Goal: Task Accomplishment & Management: Use online tool/utility

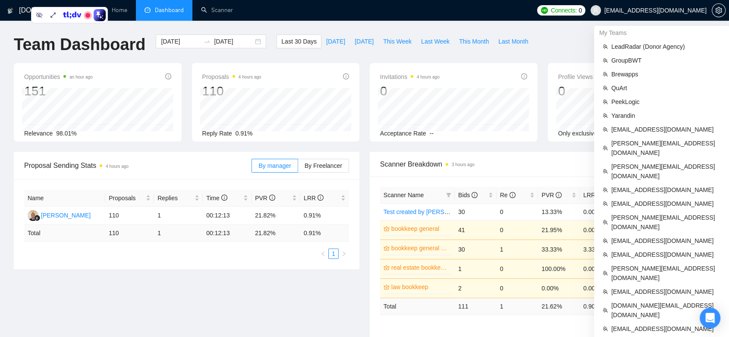
scroll to position [144, 0]
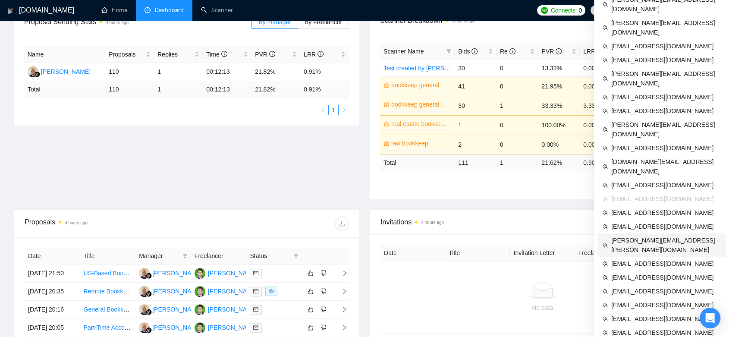
click at [646, 236] on span "[PERSON_NAME][EMAIL_ADDRESS][PERSON_NAME][DOMAIN_NAME]" at bounding box center [665, 245] width 109 height 19
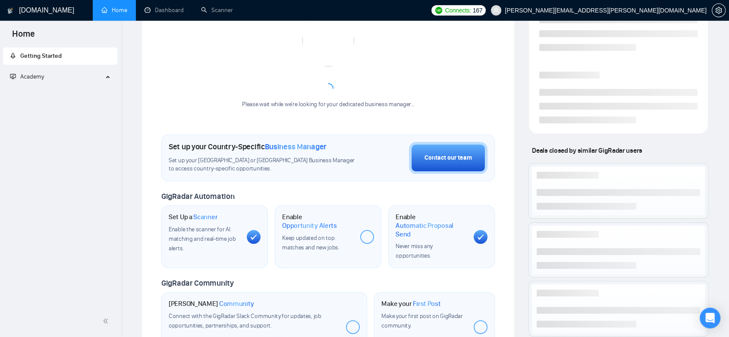
scroll to position [265, 0]
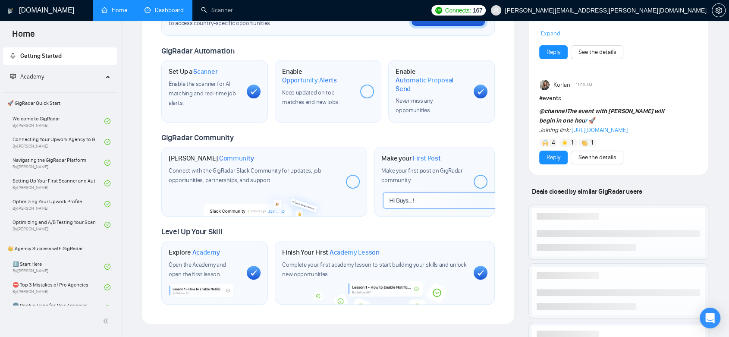
click at [155, 6] on link "Dashboard" at bounding box center [164, 9] width 39 height 7
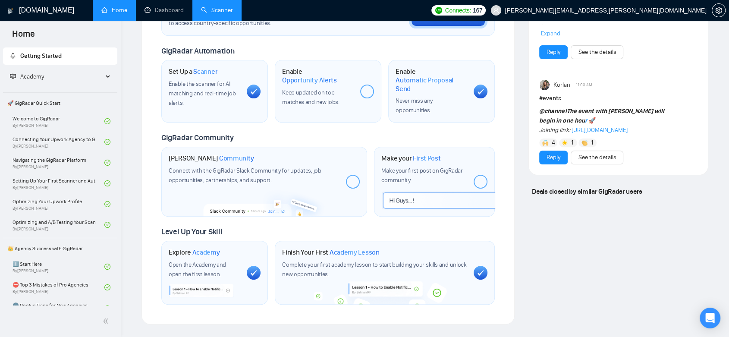
click at [210, 13] on link "Scanner" at bounding box center [217, 9] width 32 height 7
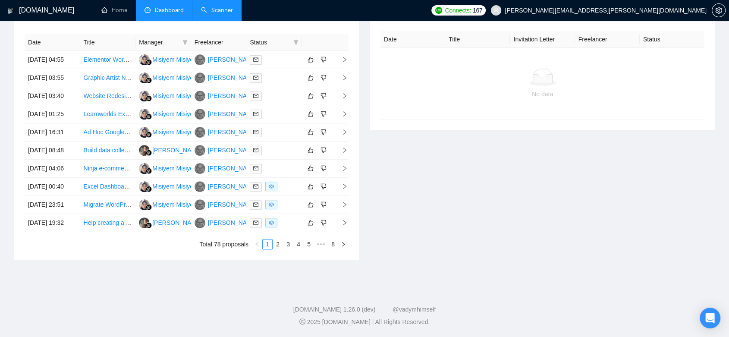
scroll to position [161, 0]
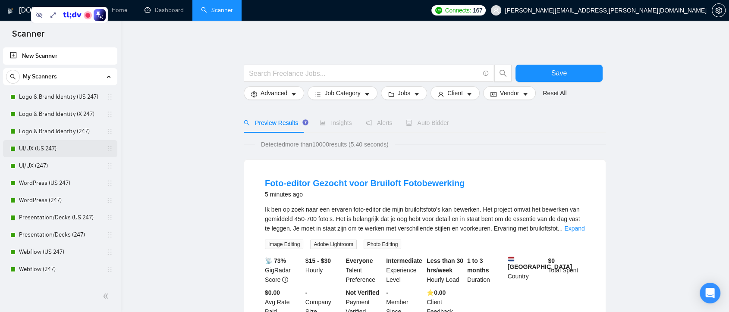
click at [67, 154] on link "UI/UX (US 247)" at bounding box center [60, 148] width 82 height 17
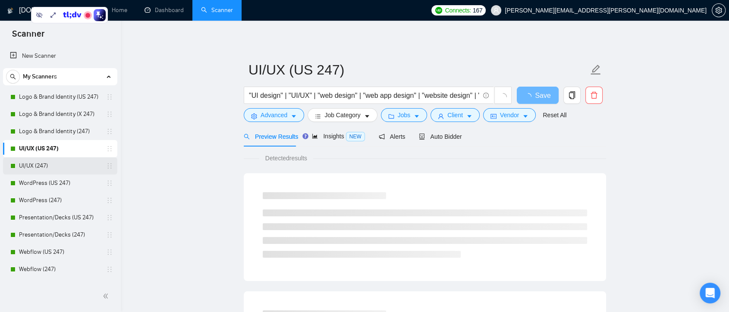
click at [60, 168] on link "UI/UX (247)" at bounding box center [60, 166] width 82 height 17
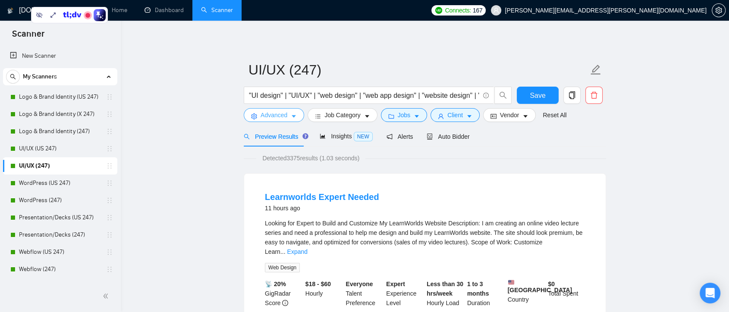
click at [293, 117] on icon "caret-down" at bounding box center [294, 117] width 4 height 3
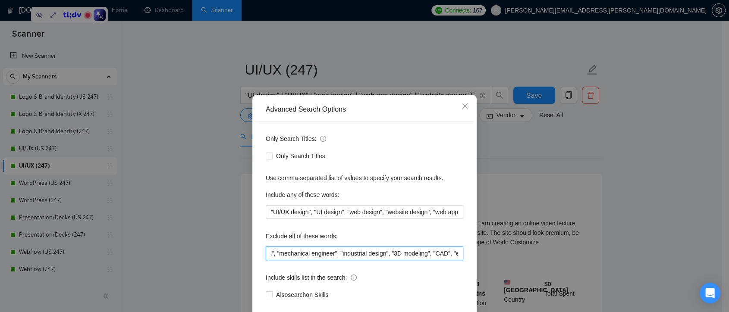
scroll to position [0, 988]
drag, startPoint x: 268, startPoint y: 254, endPoint x: 529, endPoint y: 262, distance: 261.6
click at [529, 262] on div "Advanced Search Options Only Search Titles: Only Search Titles Use comma-separa…" at bounding box center [364, 156] width 729 height 312
click at [455, 252] on input "ads, "Ads Expert", PPC, campaign, "marketing strategy" ,"content strategist", "…" at bounding box center [365, 254] width 198 height 14
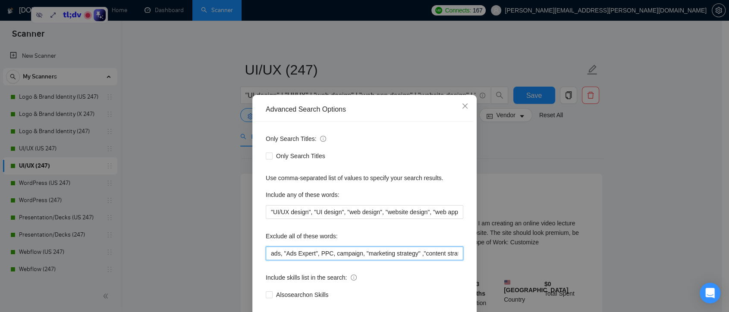
drag, startPoint x: 454, startPoint y: 253, endPoint x: 208, endPoint y: 251, distance: 245.1
click at [208, 251] on div "Advanced Search Options Only Search Titles: Only Search Titles Use comma-separa…" at bounding box center [364, 156] width 729 height 312
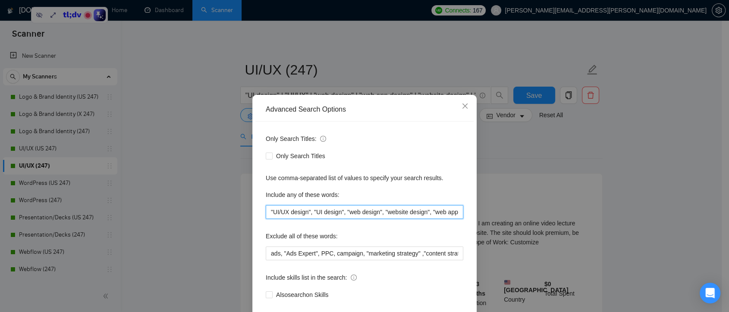
scroll to position [0, 189]
drag, startPoint x: 268, startPoint y: 213, endPoint x: 485, endPoint y: 217, distance: 217.1
click at [485, 217] on div "Advanced Search Options Only Search Titles: Only Search Titles Use comma-separa…" at bounding box center [364, 156] width 729 height 312
click at [463, 106] on icon "close" at bounding box center [465, 106] width 7 height 7
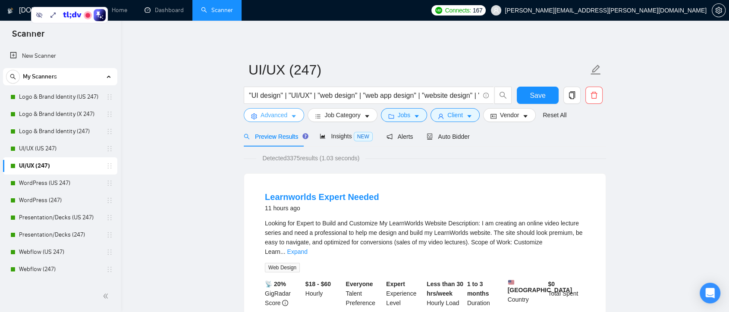
scroll to position [83, 0]
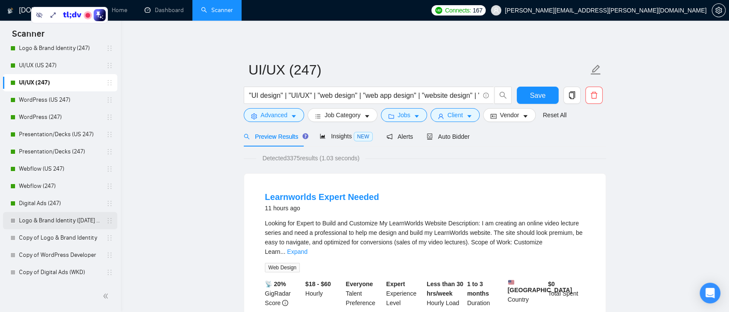
click at [50, 217] on link "Logo & Brand Identity ([DATE] AM)" at bounding box center [60, 220] width 82 height 17
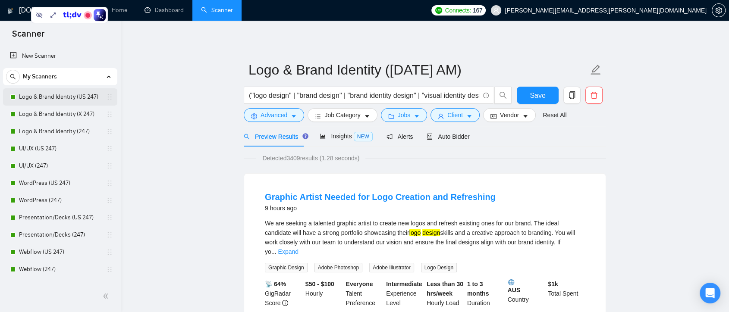
click at [74, 99] on link "Logo & Brand Identity (US 247)" at bounding box center [60, 96] width 82 height 17
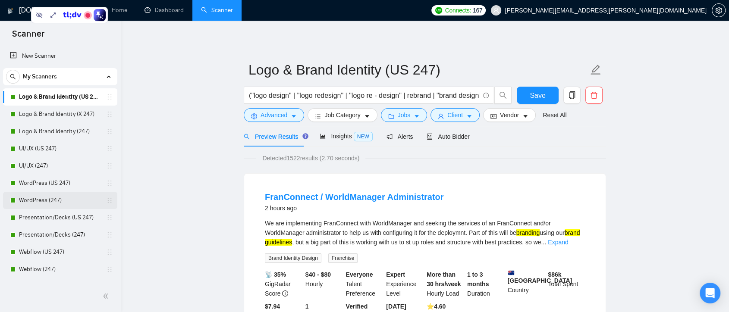
scroll to position [83, 0]
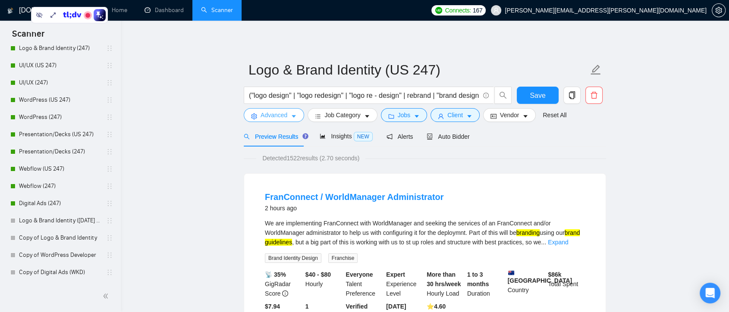
click at [292, 118] on icon "caret-down" at bounding box center [294, 116] width 6 height 6
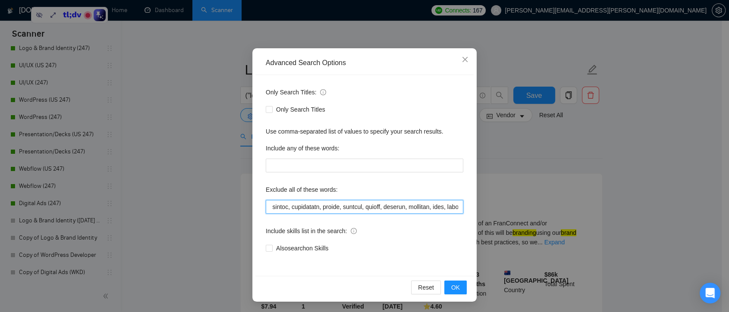
scroll to position [0, 0]
drag, startPoint x: 268, startPoint y: 209, endPoint x: 216, endPoint y: 205, distance: 51.5
click at [189, 211] on div "Advanced Search Options Only Search Titles: Only Search Titles Use comma-separa…" at bounding box center [364, 156] width 729 height 312
click at [608, 160] on div "Advanced Search Options Only Search Titles: Only Search Titles Use comma-separa…" at bounding box center [364, 156] width 729 height 312
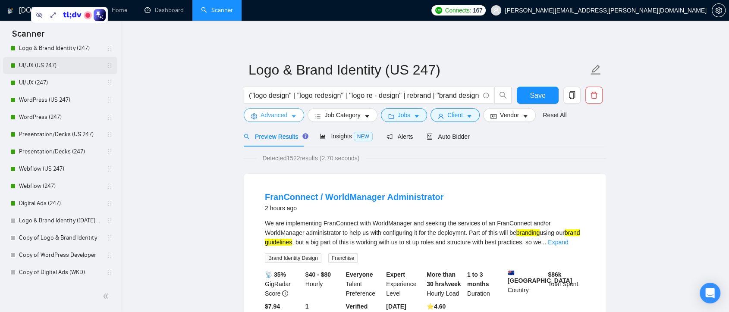
scroll to position [35, 0]
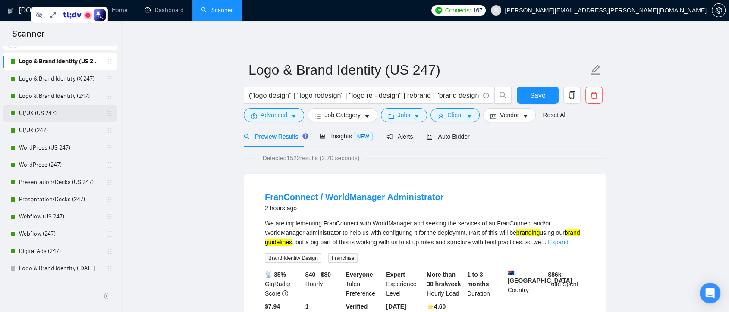
click at [60, 111] on link "UI/UX (US 247)" at bounding box center [60, 113] width 82 height 17
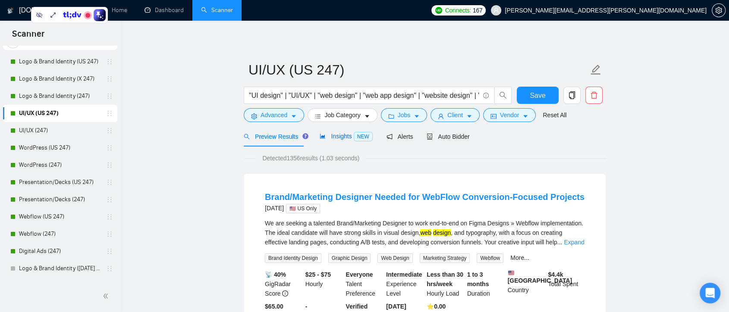
click at [338, 136] on span "Insights NEW" at bounding box center [346, 136] width 53 height 7
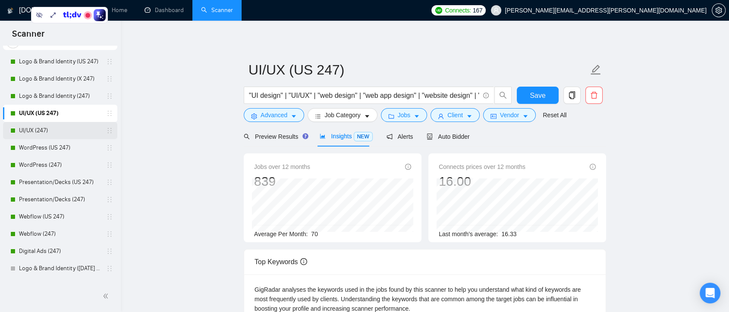
click at [60, 134] on link "UI/UX (247)" at bounding box center [60, 130] width 82 height 17
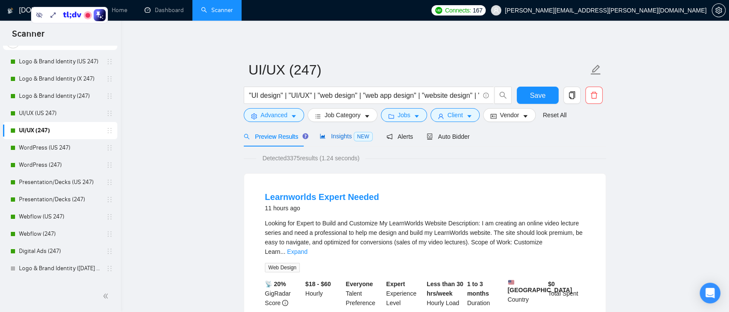
click at [338, 139] on span "Insights NEW" at bounding box center [346, 136] width 53 height 7
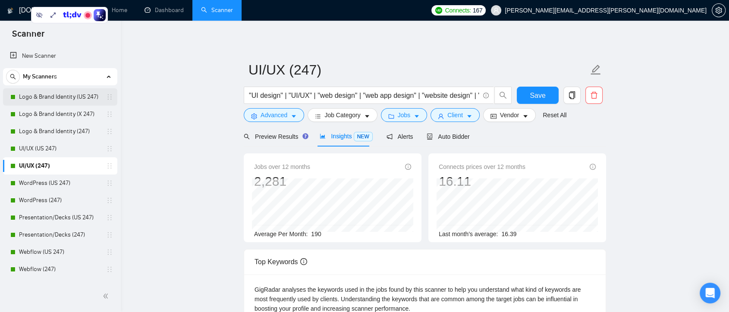
click at [76, 100] on link "Logo & Brand Identity (US 247)" at bounding box center [60, 96] width 82 height 17
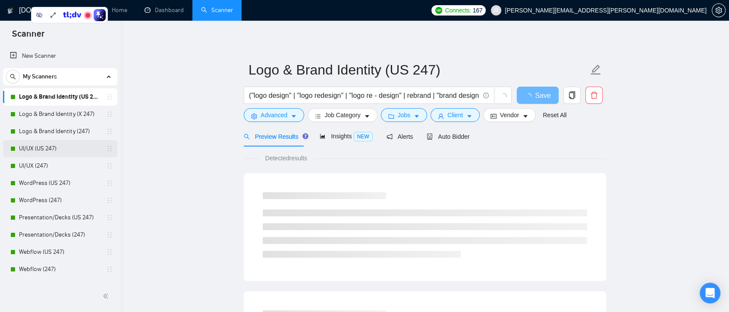
click at [40, 151] on link "UI/UX (US 247)" at bounding box center [60, 148] width 82 height 17
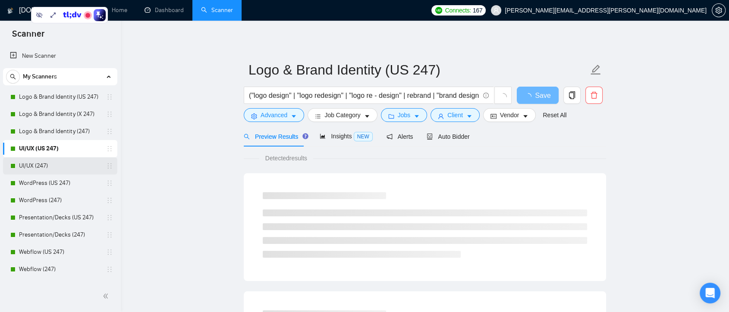
click at [48, 171] on link "UI/UX (247)" at bounding box center [60, 166] width 82 height 17
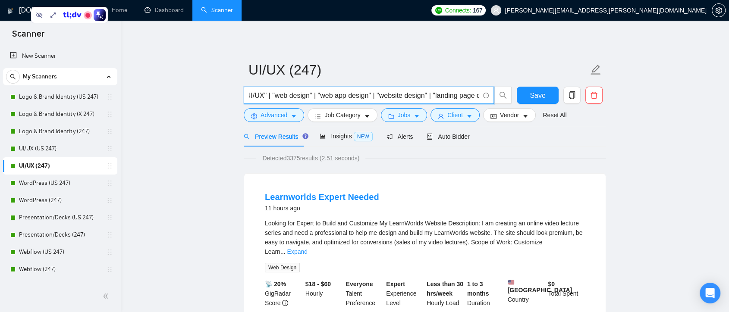
scroll to position [0, 132]
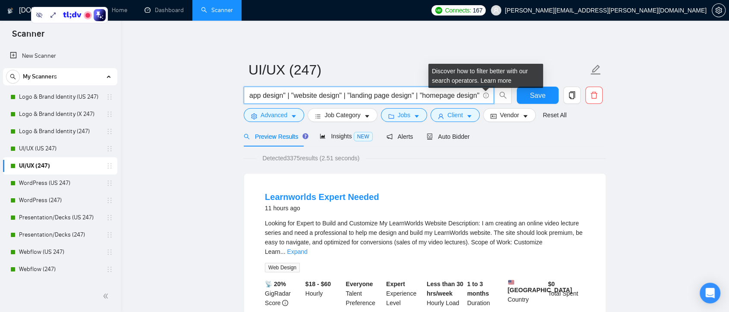
drag, startPoint x: 439, startPoint y: 95, endPoint x: 481, endPoint y: 96, distance: 41.9
click at [481, 96] on span ""UI design" | "UI/UX" | "web design" | "web app design" | "website design" | "l…" at bounding box center [369, 95] width 250 height 17
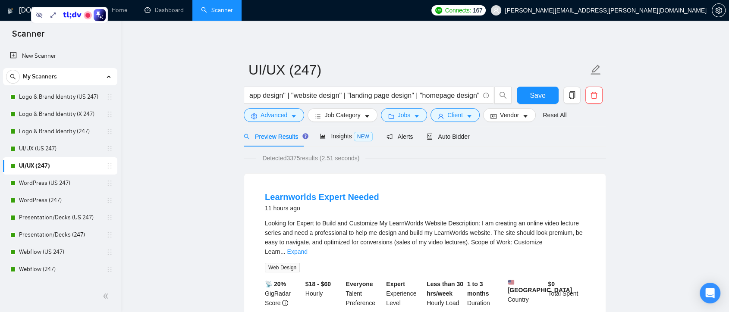
click at [450, 92] on input ""UI design" | "UI/UX" | "web design" | "web app design" | "website design" | "l…" at bounding box center [364, 95] width 230 height 11
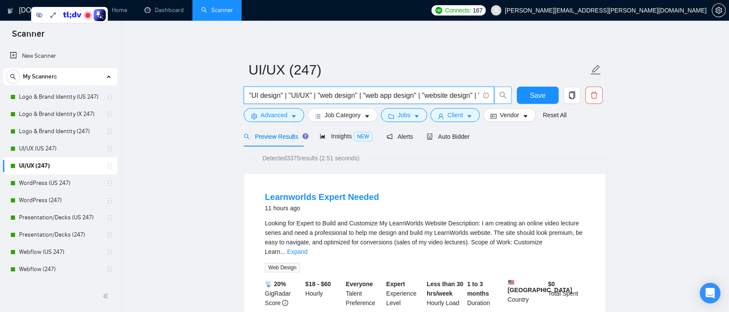
scroll to position [0, 132]
drag, startPoint x: 449, startPoint y: 96, endPoint x: 501, endPoint y: 96, distance: 52.2
click at [501, 96] on span ""UI design" | "UI/UX" | "web design" | "web app design" | "website design" | "l…" at bounding box center [378, 95] width 268 height 17
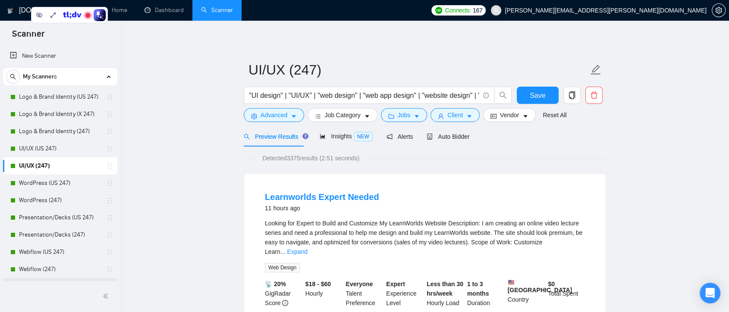
scroll to position [83, 0]
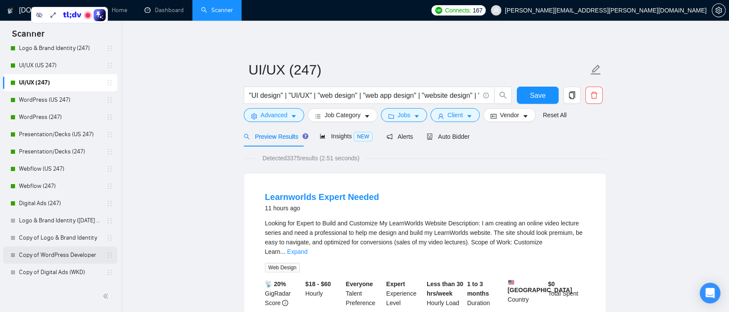
click at [55, 258] on link "Copy of WordPress Developer" at bounding box center [60, 255] width 82 height 17
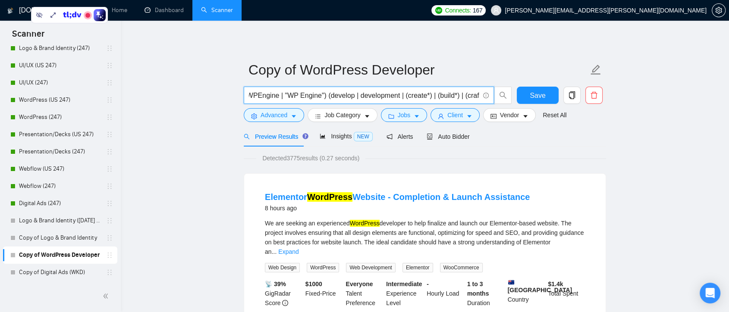
scroll to position [0, 248]
drag, startPoint x: 257, startPoint y: 96, endPoint x: 301, endPoint y: 97, distance: 44.0
click at [301, 97] on input "((Wordpress) | "(Wordpress" | "/Wordpress" | (wordpress*) | WP | "Word Press" |…" at bounding box center [364, 95] width 230 height 11
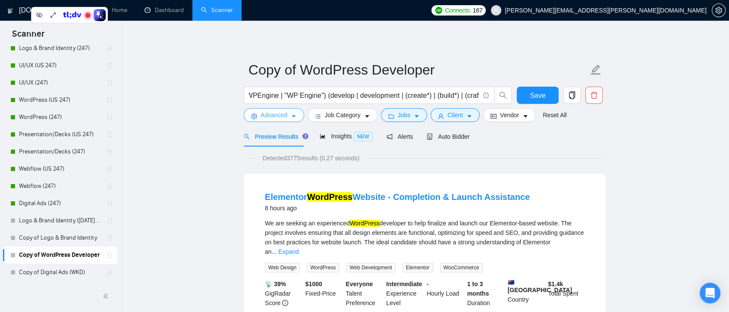
click at [290, 120] on button "Advanced" at bounding box center [274, 115] width 60 height 14
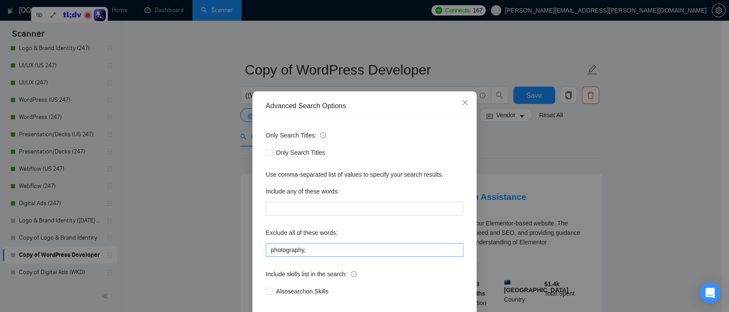
scroll to position [47, 0]
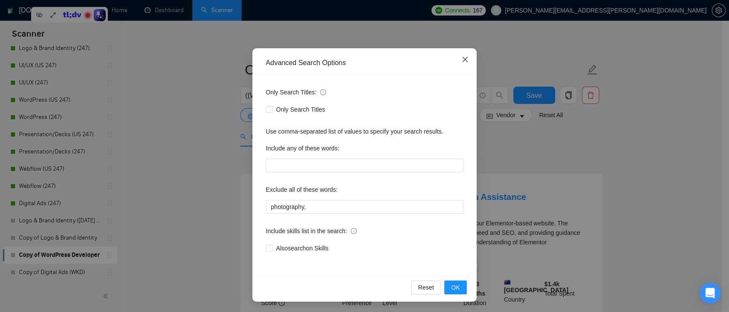
click at [462, 59] on icon "close" at bounding box center [465, 59] width 7 height 7
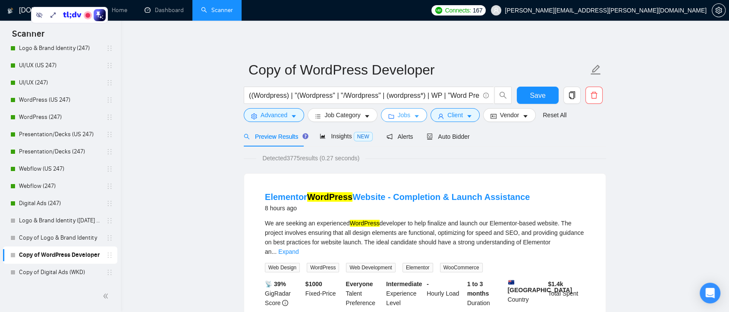
click at [403, 122] on button "Jobs" at bounding box center [404, 115] width 47 height 14
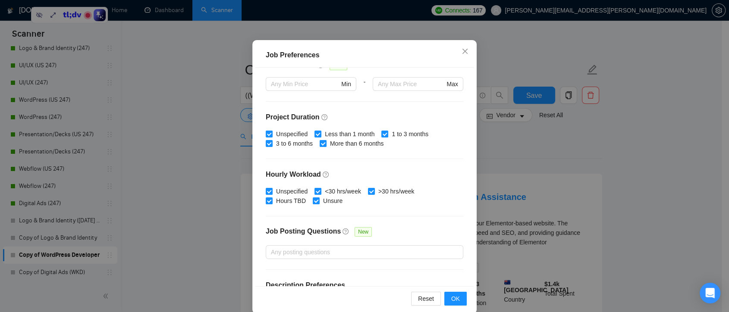
scroll to position [0, 0]
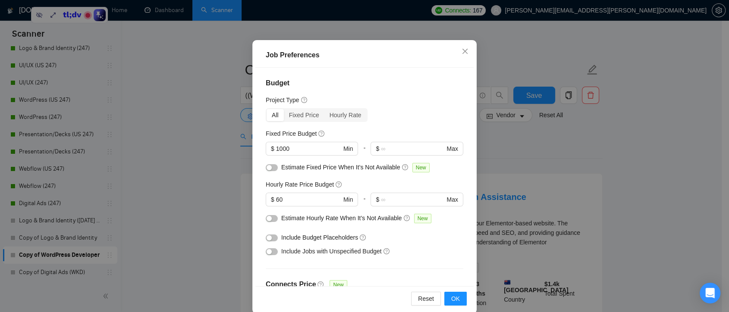
click at [599, 150] on div "Job Preferences Budget Project Type All Fixed Price Hourly Rate Fixed Price Bud…" at bounding box center [364, 156] width 729 height 312
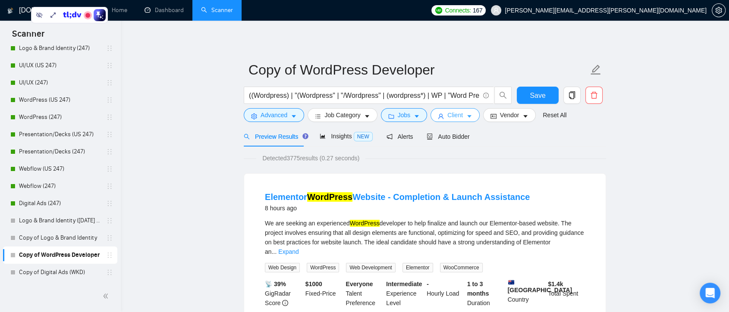
click at [466, 117] on icon "caret-down" at bounding box center [469, 116] width 6 height 6
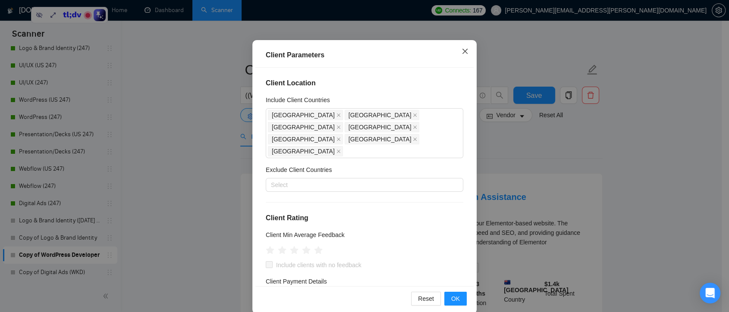
click at [466, 54] on span "Close" at bounding box center [465, 51] width 23 height 23
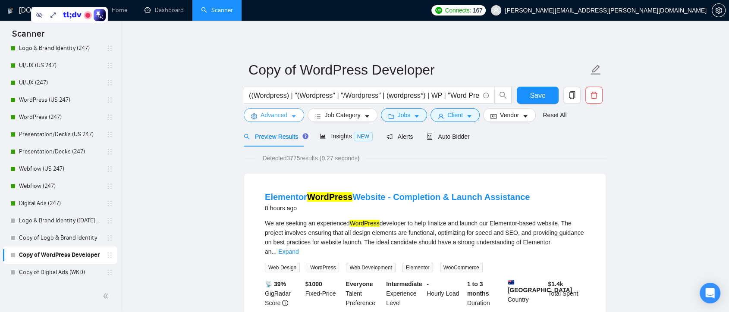
click at [277, 115] on span "Advanced" at bounding box center [274, 114] width 27 height 9
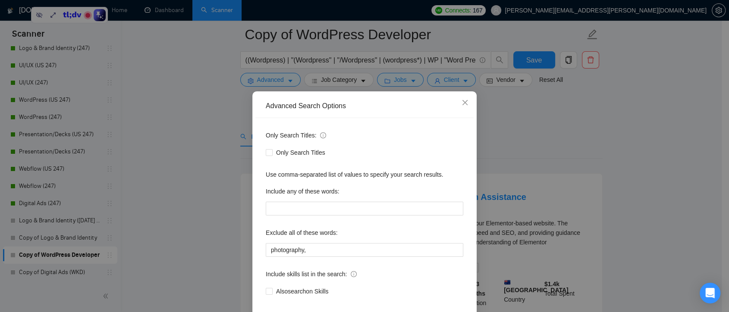
scroll to position [48, 0]
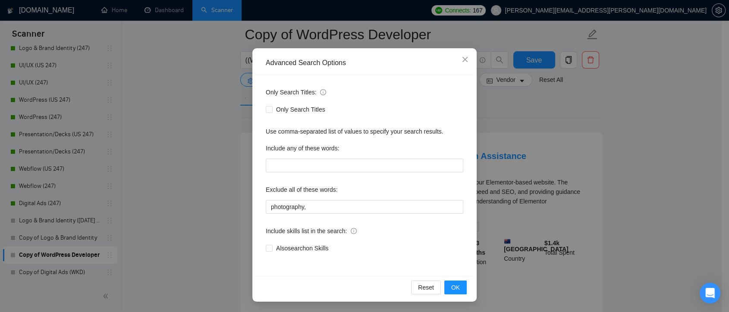
click at [544, 123] on div "Advanced Search Options Only Search Titles: Only Search Titles Use comma-separa…" at bounding box center [364, 156] width 729 height 312
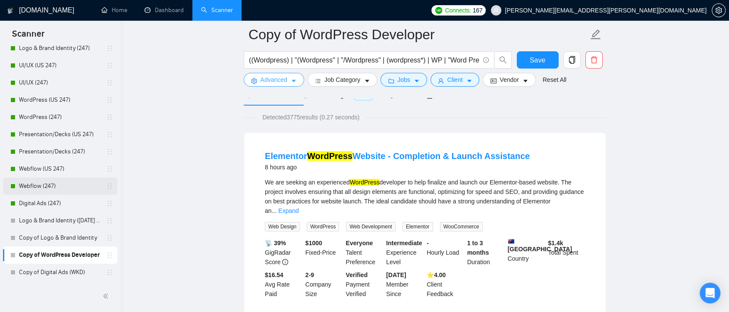
scroll to position [0, 0]
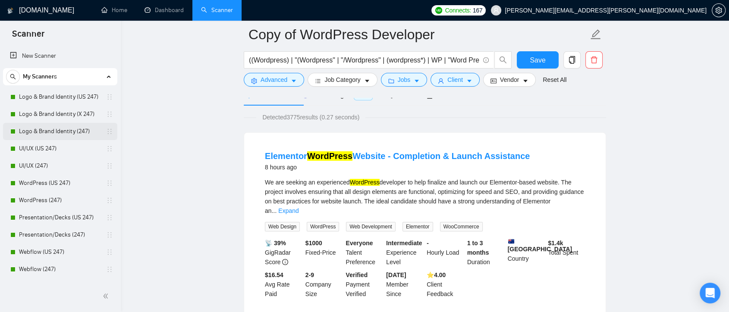
click at [71, 127] on link "Logo & Brand Identity (247)" at bounding box center [60, 131] width 82 height 17
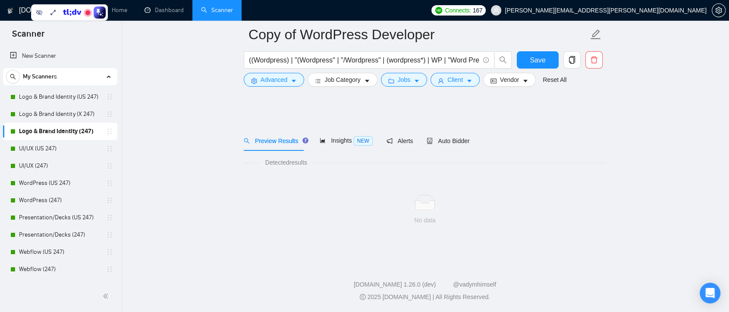
scroll to position [2, 0]
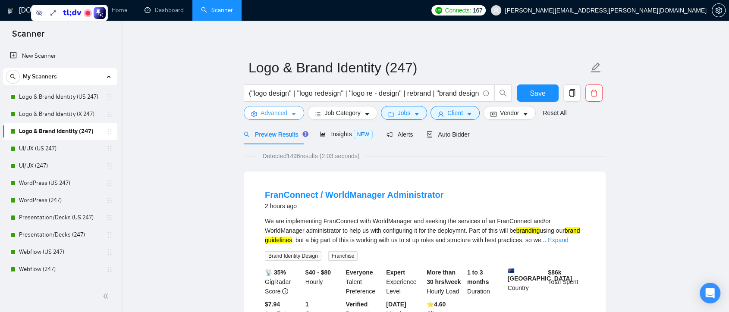
click at [297, 112] on button "Advanced" at bounding box center [274, 113] width 60 height 14
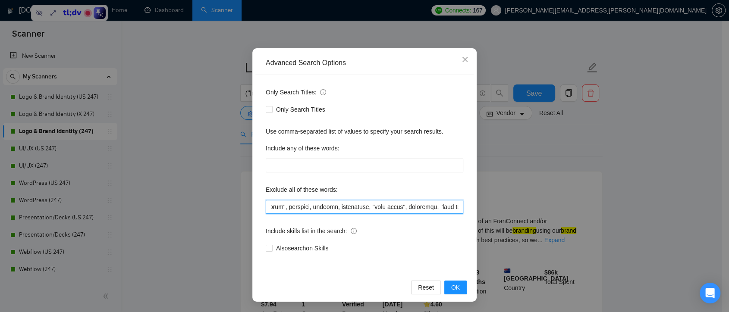
scroll to position [0, 3990]
drag, startPoint x: 269, startPoint y: 206, endPoint x: 484, endPoint y: 213, distance: 215.0
click at [484, 213] on div "Advanced Search Options Only Search Titles: Only Search Titles Use comma-separa…" at bounding box center [364, 156] width 729 height 312
click at [427, 208] on input "text" at bounding box center [365, 207] width 198 height 14
click at [428, 207] on input "text" at bounding box center [365, 207] width 198 height 14
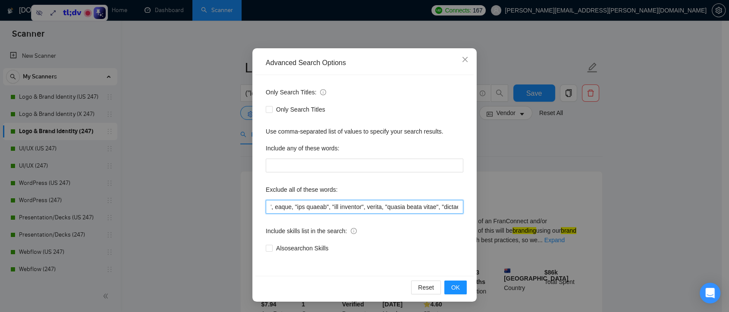
scroll to position [0, 3982]
type input "slide, animated, CGI, retouching, "background edits", "developer", "Go High Lev…"
click at [452, 285] on span "OK" at bounding box center [455, 287] width 9 height 9
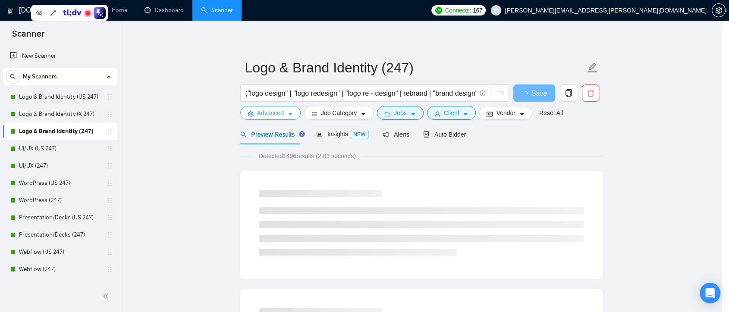
scroll to position [0, 0]
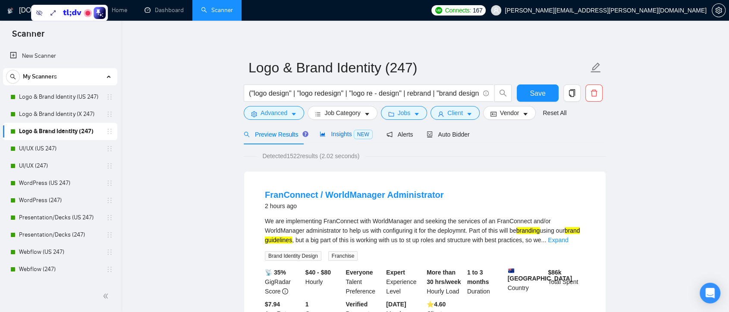
click at [338, 138] on span "Insights NEW" at bounding box center [346, 134] width 53 height 7
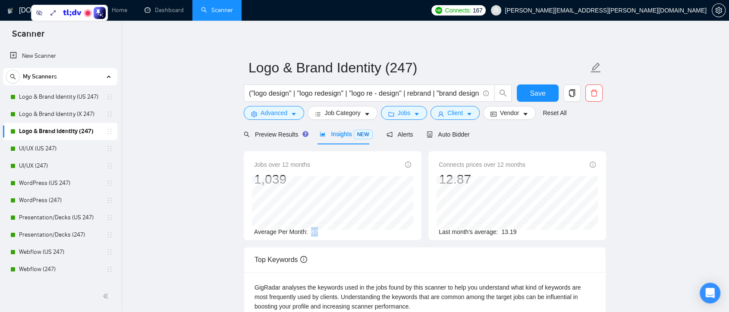
drag, startPoint x: 311, startPoint y: 232, endPoint x: 319, endPoint y: 233, distance: 7.8
click at [319, 233] on div "Average Per Month: 87" at bounding box center [332, 231] width 157 height 9
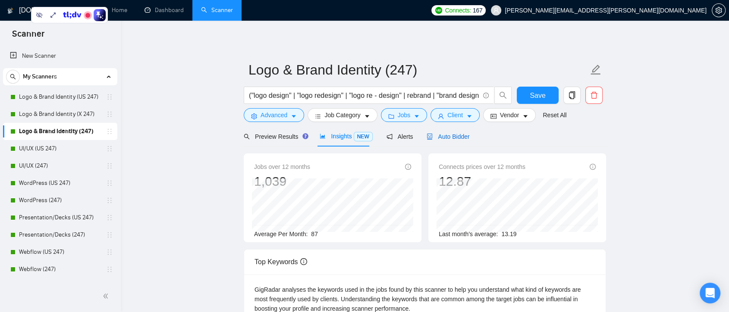
drag, startPoint x: 447, startPoint y: 139, endPoint x: 697, endPoint y: 104, distance: 252.7
click at [447, 139] on span "Auto Bidder" at bounding box center [448, 136] width 43 height 7
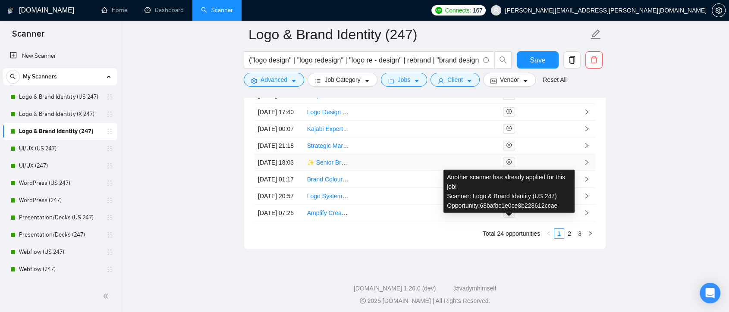
scroll to position [2402, 0]
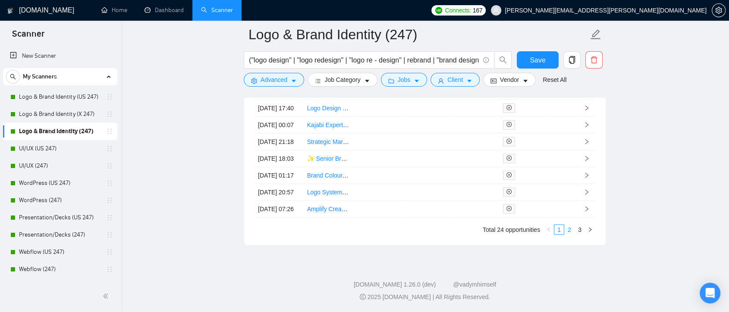
click at [569, 230] on link "2" at bounding box center [569, 229] width 9 height 9
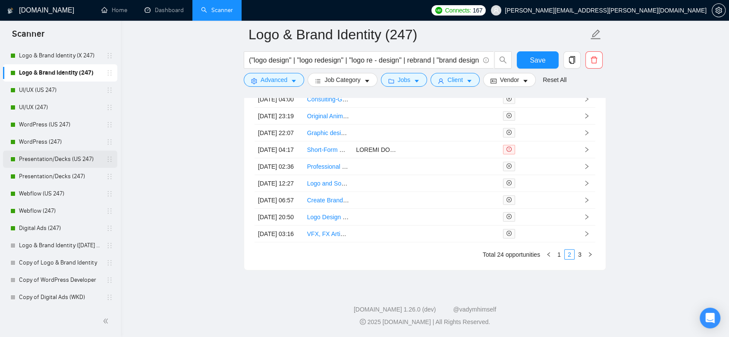
scroll to position [0, 0]
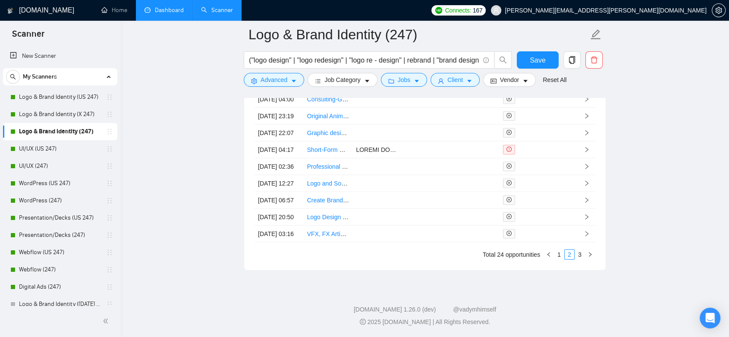
click at [164, 11] on link "Dashboard" at bounding box center [164, 9] width 39 height 7
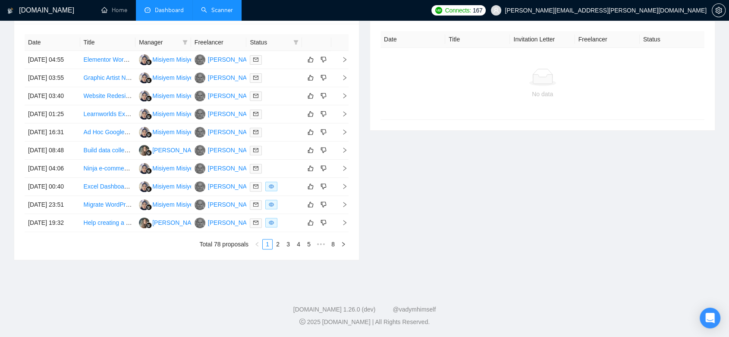
type input "[DATE]"
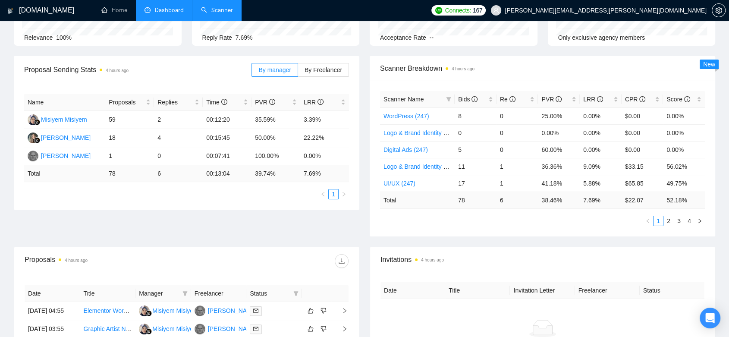
scroll to position [192, 0]
